Goal: Task Accomplishment & Management: Use online tool/utility

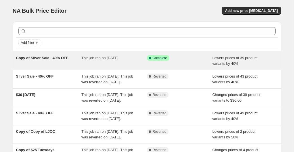
click at [126, 61] on div "This job ran on [DATE]." at bounding box center [114, 60] width 66 height 11
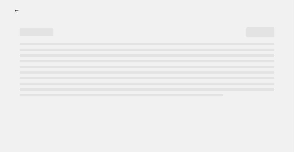
select select "percentage"
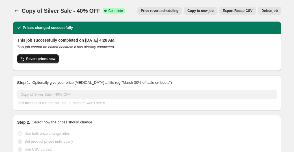
click at [45, 60] on span "Revert prices now" at bounding box center [40, 59] width 29 height 5
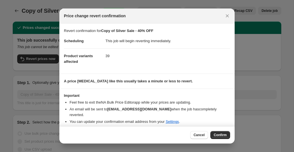
click at [224, 132] on button "Confirm" at bounding box center [221, 135] width 20 height 8
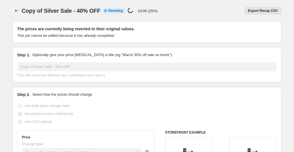
select select "percentage"
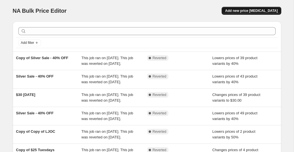
click at [258, 12] on span "Add new price [MEDICAL_DATA]" at bounding box center [251, 10] width 53 height 5
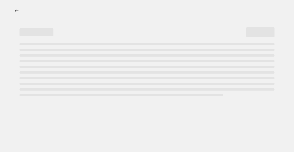
select select "percentage"
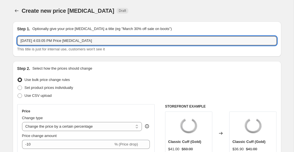
drag, startPoint x: 102, startPoint y: 43, endPoint x: 10, endPoint y: 44, distance: 92.8
drag, startPoint x: 97, startPoint y: 42, endPoint x: 30, endPoint y: 29, distance: 68.4
click at [29, 29] on div "Step 1. Optionally give your price change job a title (eg "March 30% off sale o…" at bounding box center [147, 39] width 260 height 26
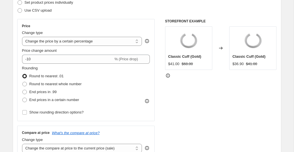
scroll to position [87, 0]
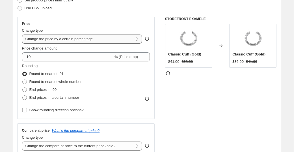
type input "$25 Tuesday Silver Only"
click at [67, 43] on select "Change the price to a certain amount Change the price by a certain amount Chang…" at bounding box center [82, 39] width 120 height 9
select select "to"
click at [22, 35] on select "Change the price to a certain amount Change the price by a certain amount Chang…" at bounding box center [82, 39] width 120 height 9
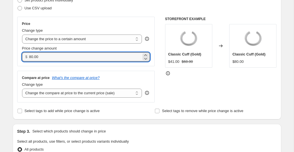
drag, startPoint x: 31, startPoint y: 58, endPoint x: 23, endPoint y: 58, distance: 8.2
click at [23, 58] on div "$ 80.00" at bounding box center [86, 56] width 128 height 9
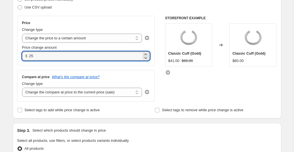
type input "25.00"
click at [56, 70] on div "Compare at price What's the compare at price? Change type Change the compare at…" at bounding box center [86, 86] width 138 height 32
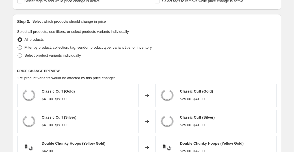
click at [44, 48] on span "Filter by product, collection, tag, vendor, product type, variant title, or inv…" at bounding box center [88, 47] width 127 height 4
click at [18, 46] on input "Filter by product, collection, tag, vendor, product type, variant title, or inv…" at bounding box center [18, 45] width 0 height 0
radio input "true"
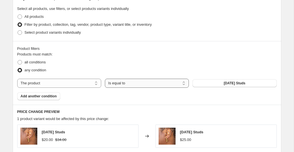
scroll to position [231, 0]
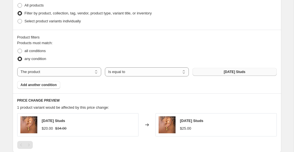
click at [224, 70] on span "Ascension Studs" at bounding box center [235, 72] width 22 height 5
click at [36, 17] on label "Select product variants individually" at bounding box center [49, 21] width 64 height 8
click at [18, 19] on input "Select product variants individually" at bounding box center [18, 19] width 0 height 0
radio input "true"
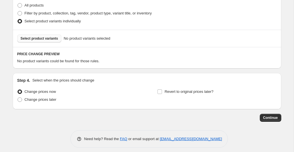
click at [46, 40] on span "Select product variants" at bounding box center [40, 38] width 38 height 5
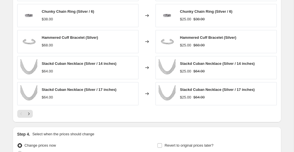
scroll to position [323, 0]
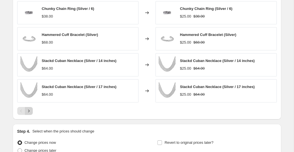
click at [31, 112] on icon "Next" at bounding box center [29, 111] width 6 height 6
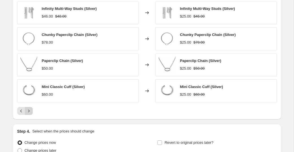
click at [31, 110] on icon "Next" at bounding box center [29, 111] width 6 height 6
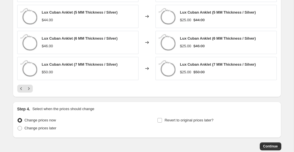
scroll to position [352, 0]
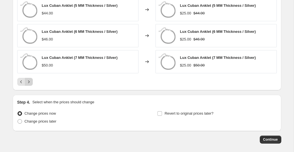
click at [29, 82] on icon "Next" at bounding box center [29, 82] width 6 height 6
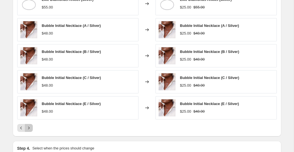
scroll to position [306, 0]
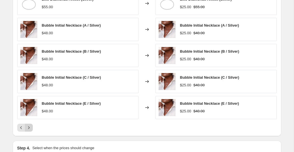
click at [31, 127] on button "Next" at bounding box center [29, 128] width 8 height 8
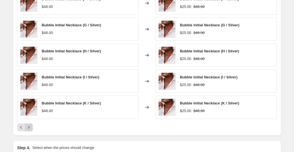
click at [32, 126] on button "Next" at bounding box center [29, 127] width 8 height 8
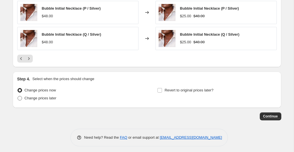
click at [41, 98] on span "Change prices later" at bounding box center [41, 98] width 32 height 4
click at [18, 96] on input "Change prices later" at bounding box center [18, 96] width 0 height 0
radio input "true"
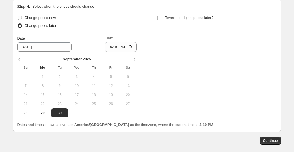
scroll to position [448, 0]
drag, startPoint x: 66, startPoint y: 115, endPoint x: 89, endPoint y: 79, distance: 43.3
click at [66, 115] on button "30" at bounding box center [59, 112] width 17 height 9
click at [112, 47] on input "16:10" at bounding box center [121, 47] width 32 height 10
click at [119, 43] on input "16:10" at bounding box center [121, 47] width 32 height 10
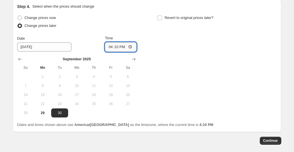
click at [129, 44] on input "16:10" at bounding box center [121, 47] width 32 height 10
type input "00:00"
click at [164, 44] on div "Change prices now Change prices later Date 9/30/2025 Time 00:00 September 2025 …" at bounding box center [147, 66] width 260 height 104
click at [163, 16] on label "Revert to original prices later?" at bounding box center [185, 18] width 56 height 8
click at [162, 16] on input "Revert to original prices later?" at bounding box center [160, 18] width 5 height 5
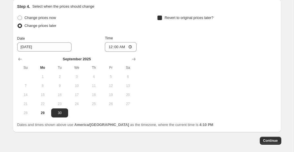
checkbox input "true"
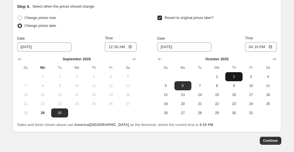
click at [229, 72] on button "2" at bounding box center [234, 76] width 17 height 9
type input "10/2/2025"
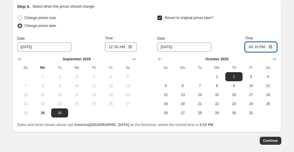
click at [258, 44] on input "16:10" at bounding box center [261, 47] width 32 height 10
click at [272, 44] on input "16:10" at bounding box center [261, 47] width 32 height 10
type input "00:00"
click at [245, 27] on div "Revert to original prices later?" at bounding box center [216, 22] width 119 height 17
click at [158, 58] on icon "Show previous month, September 2025" at bounding box center [160, 59] width 4 height 3
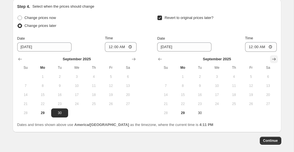
click at [276, 58] on icon "Show next month, October 2025" at bounding box center [274, 59] width 6 height 6
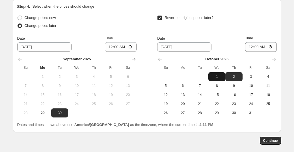
click at [222, 76] on span "1" at bounding box center [217, 76] width 12 height 5
type input "10/1/2025"
click at [268, 139] on span "Continue" at bounding box center [270, 140] width 15 height 5
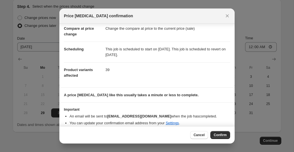
scroll to position [32, 0]
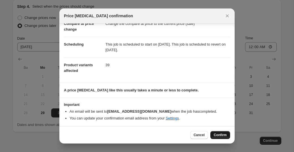
click at [222, 137] on span "Confirm" at bounding box center [220, 135] width 13 height 5
type input "$25 Tuesday Silver Only"
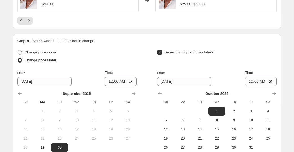
scroll to position [448, 0]
